Goal: Task Accomplishment & Management: Use online tool/utility

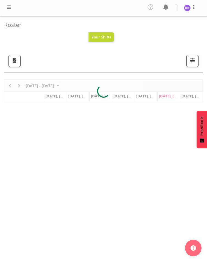
click at [9, 7] on span at bounding box center [8, 7] width 7 height 7
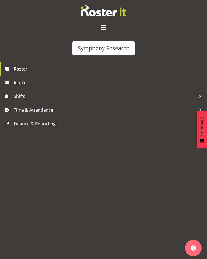
click at [93, 44] on div "Symphony Research" at bounding box center [104, 48] width 52 height 8
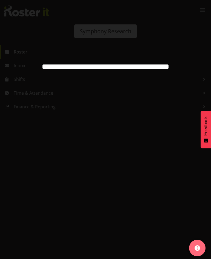
click at [81, 18] on div at bounding box center [105, 129] width 211 height 259
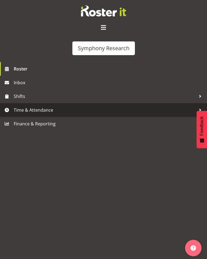
click at [19, 106] on span "Time & Attendance" at bounding box center [105, 110] width 182 height 8
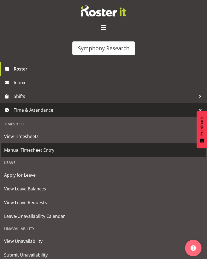
click at [32, 146] on span "Manual Timesheet Entry" at bounding box center [103, 150] width 199 height 8
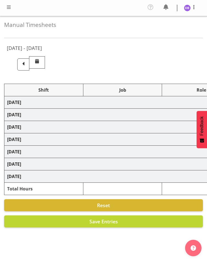
select select "26078"
select select "10574"
select select "26078"
select select "10585"
select select "47"
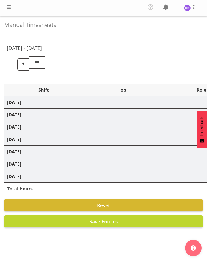
select select "48116"
select select "10585"
select select "47"
select select "48116"
select select "10499"
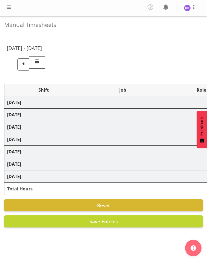
select select "47"
select select "26078"
select select "10585"
select select "47"
select select "48116"
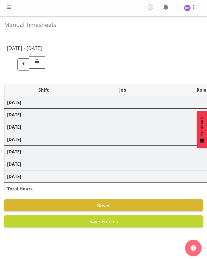
select select "10585"
select select "47"
select select "48116"
select select "10499"
select select "47"
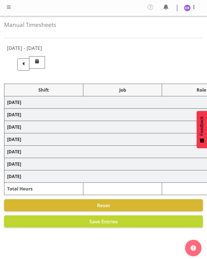
select select "48116"
select select "10499"
select select "47"
select select "26078"
select select "10585"
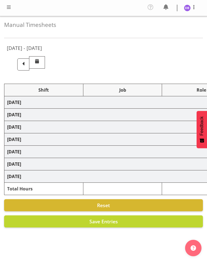
select select "47"
select select "26078"
select select "10585"
select select "47"
select select "11547"
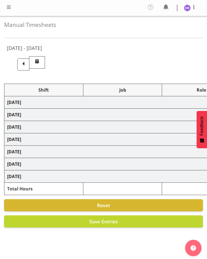
select select "10499"
select select "47"
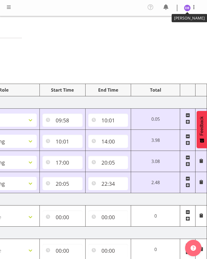
click at [188, 7] on img at bounding box center [187, 8] width 7 height 7
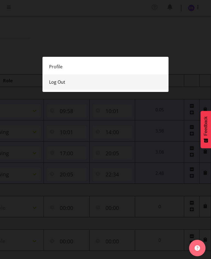
click at [57, 80] on link "Log Out" at bounding box center [106, 81] width 126 height 15
